Goal: Task Accomplishment & Management: Manage account settings

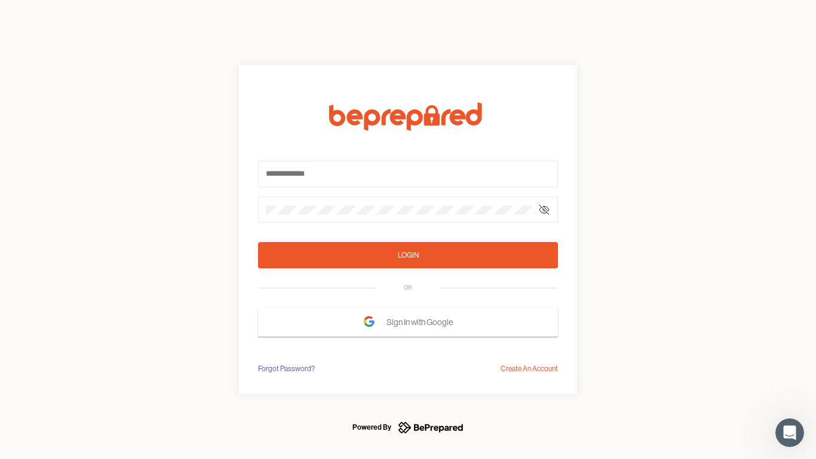
click at [408, 229] on form "Login OR Sign In with Google" at bounding box center [408, 219] width 300 height 234
click at [544, 210] on icon at bounding box center [544, 210] width 10 height 10
click at [408, 255] on div "Login" at bounding box center [408, 255] width 21 height 12
click at [408, 322] on span "Sign In with Google" at bounding box center [422, 322] width 72 height 22
click at [286, 369] on div "Forgot Password?" at bounding box center [286, 369] width 57 height 12
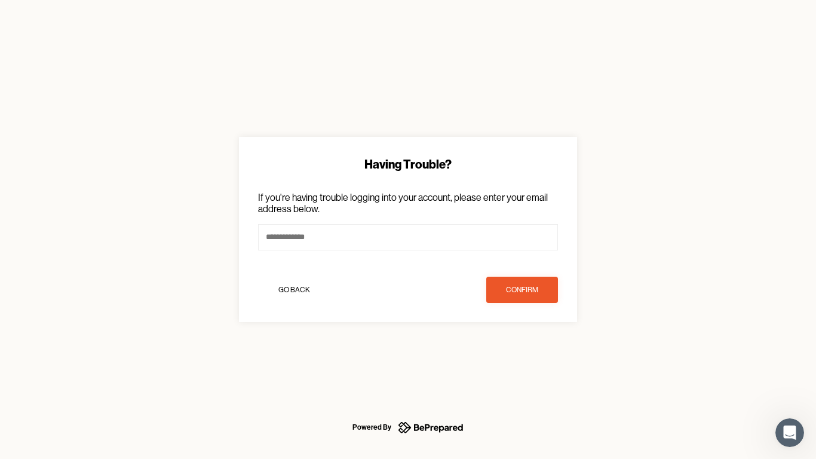
click at [529, 369] on div "Having Trouble? If you're having trouble logging into your account, please ente…" at bounding box center [408, 229] width 816 height 459
click at [790, 432] on icon "Open Intercom Messenger" at bounding box center [790, 433] width 20 height 20
